Goal: Task Accomplishment & Management: Use online tool/utility

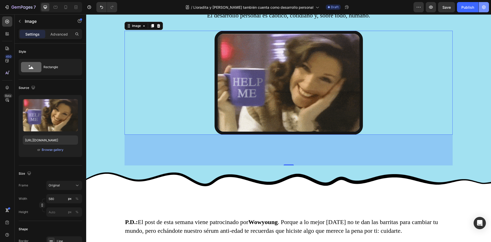
scroll to position [1100, 0]
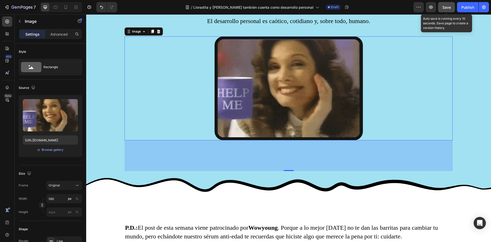
click at [445, 11] on button "Save" at bounding box center [446, 7] width 17 height 10
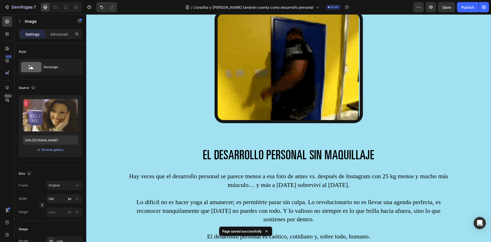
scroll to position [1075, 0]
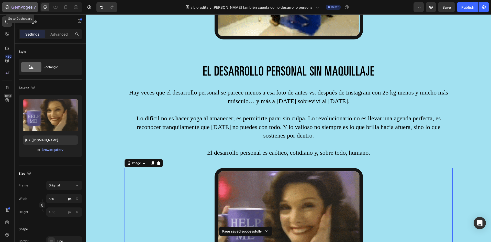
click at [12, 7] on icon "button" at bounding box center [22, 7] width 21 height 4
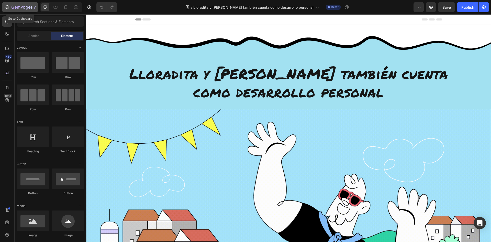
click at [6, 6] on icon "button" at bounding box center [6, 7] width 5 height 5
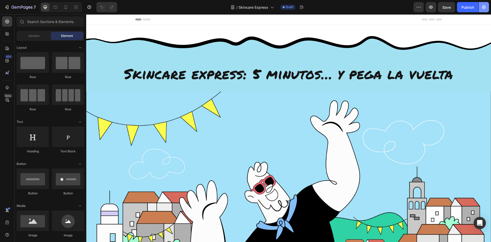
click at [487, 9] on button "button" at bounding box center [484, 7] width 10 height 10
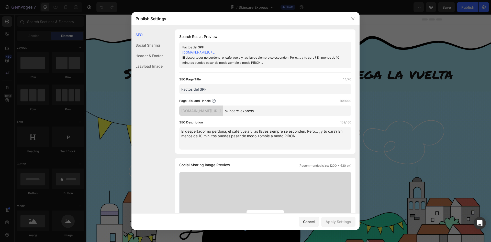
drag, startPoint x: 249, startPoint y: 111, endPoint x: 285, endPoint y: 111, distance: 36.1
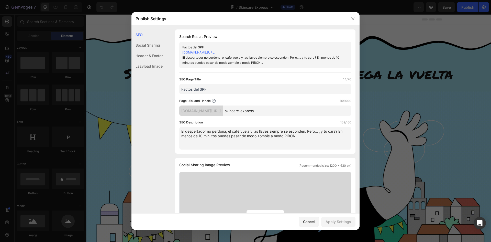
click at [285, 111] on input "skincare-express" at bounding box center [287, 110] width 129 height 10
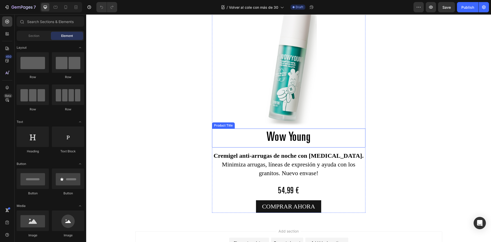
scroll to position [1520, 0]
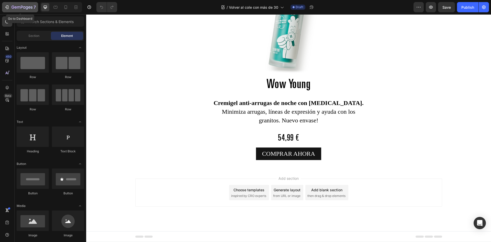
click at [21, 5] on div "7" at bounding box center [24, 7] width 24 height 6
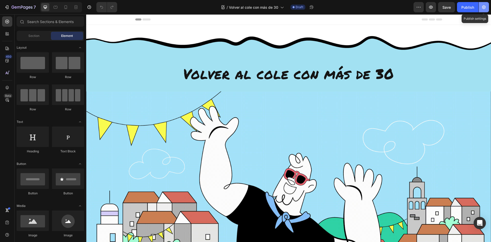
click at [486, 7] on icon "button" at bounding box center [483, 7] width 5 height 5
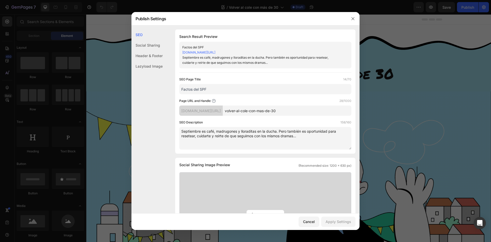
click at [259, 111] on input "volver-al-cole-con-mas-de-30" at bounding box center [287, 110] width 129 height 10
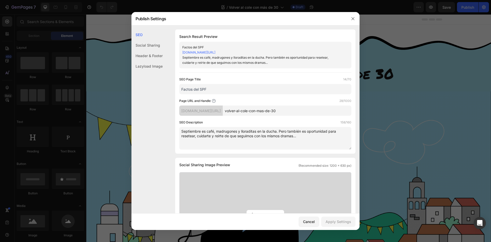
click at [259, 111] on input "volver-al-cole-con-mas-de-30" at bounding box center [287, 110] width 129 height 10
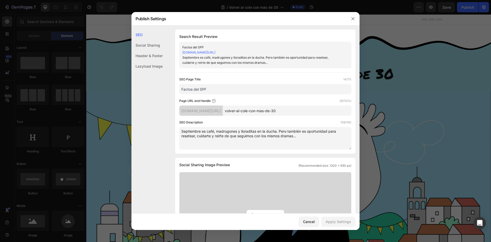
click at [259, 111] on input "volver-al-cole-con-mas-de-30" at bounding box center [287, 110] width 129 height 10
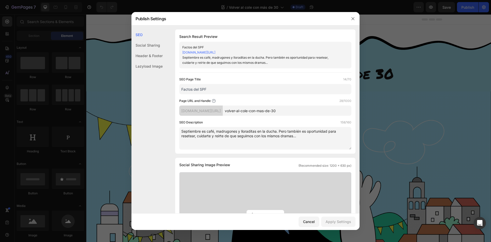
click at [258, 111] on input "volver-al-cole-con-mas-de-30" at bounding box center [287, 110] width 129 height 10
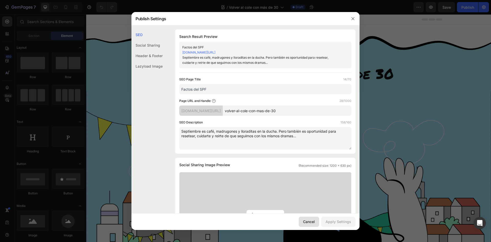
click at [309, 222] on div "Cancel" at bounding box center [309, 221] width 12 height 5
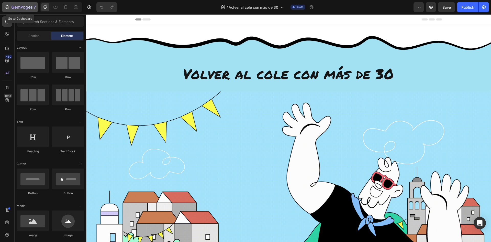
click at [8, 8] on icon "button" at bounding box center [6, 7] width 5 height 5
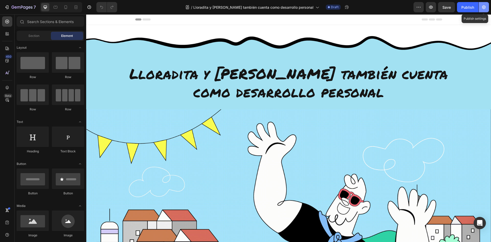
click at [484, 6] on icon "button" at bounding box center [484, 7] width 4 height 4
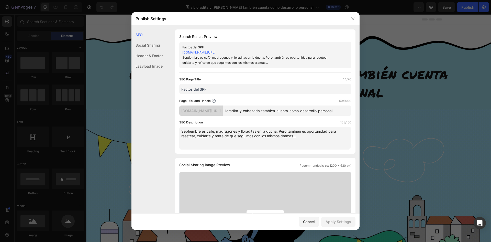
scroll to position [0, 14]
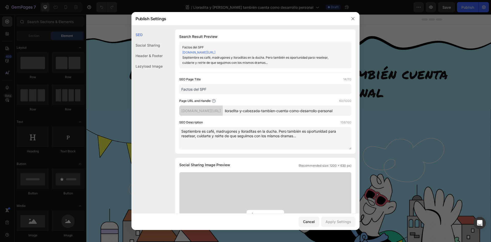
drag, startPoint x: 250, startPoint y: 111, endPoint x: 354, endPoint y: 113, distance: 103.9
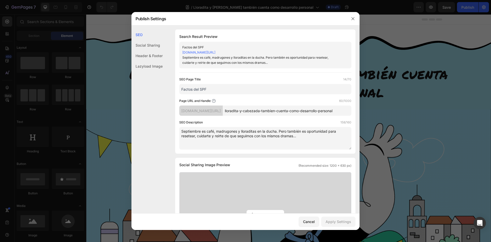
click at [354, 113] on div "SEO Search Result Preview Factos del SPF [DOMAIN_NAME][URL] Septiembre es café,…" at bounding box center [246, 237] width 228 height 417
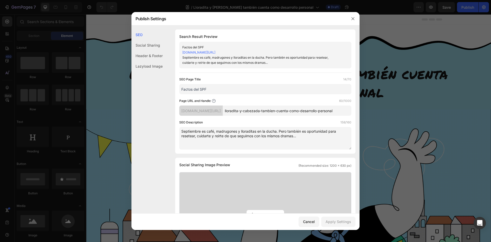
scroll to position [0, 0]
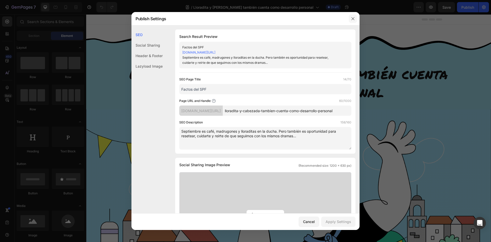
click at [354, 17] on icon "button" at bounding box center [353, 19] width 4 height 4
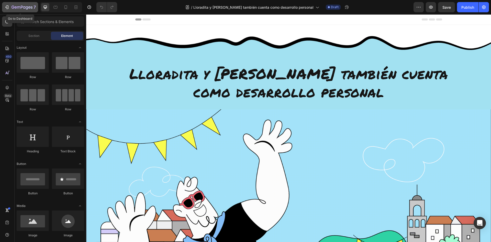
click at [8, 5] on icon "button" at bounding box center [6, 7] width 5 height 5
